Goal: Task Accomplishment & Management: Manage account settings

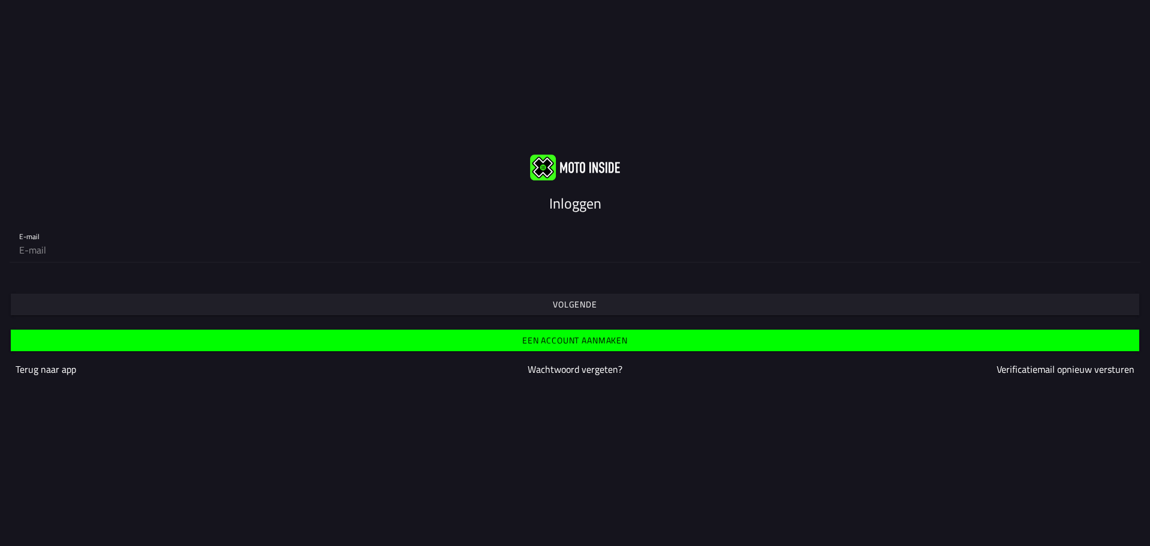
click at [610, 299] on span "Volgende" at bounding box center [575, 304] width 1110 height 22
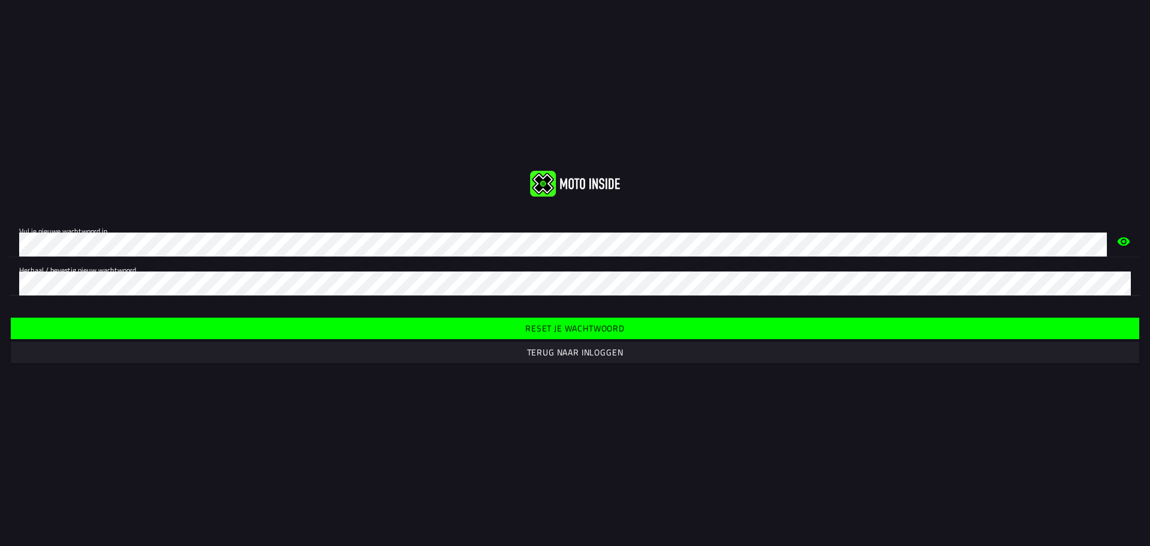
click at [1121, 241] on icon "eye" at bounding box center [1123, 241] width 14 height 38
click at [628, 326] on span "Reset je wachtwoord" at bounding box center [575, 328] width 1110 height 22
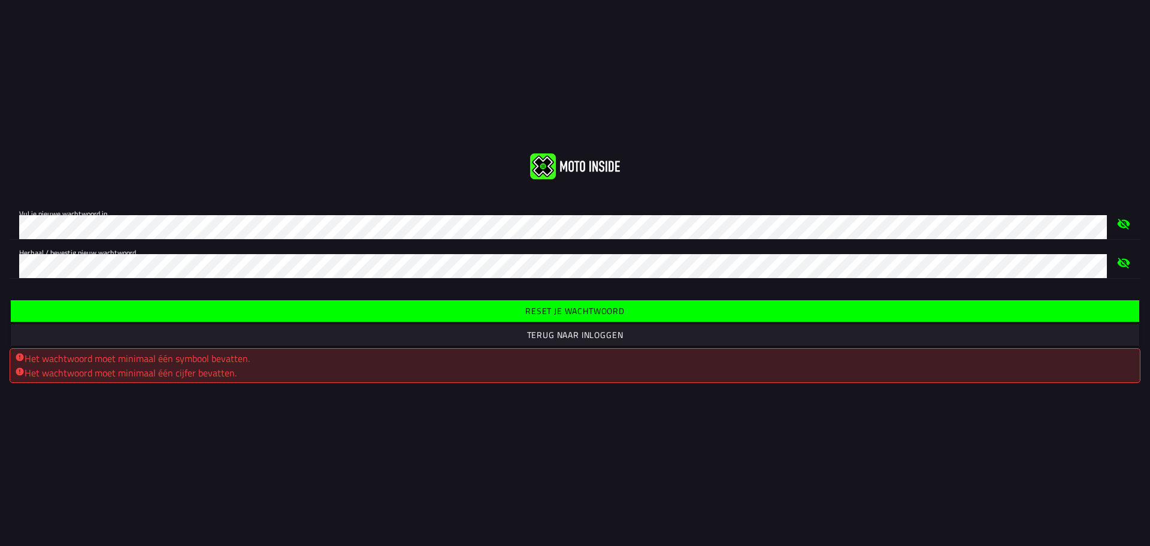
click at [0, 0] on slot "Reset je wachtwoord" at bounding box center [0, 0] width 0 height 0
